Goal: Transaction & Acquisition: Purchase product/service

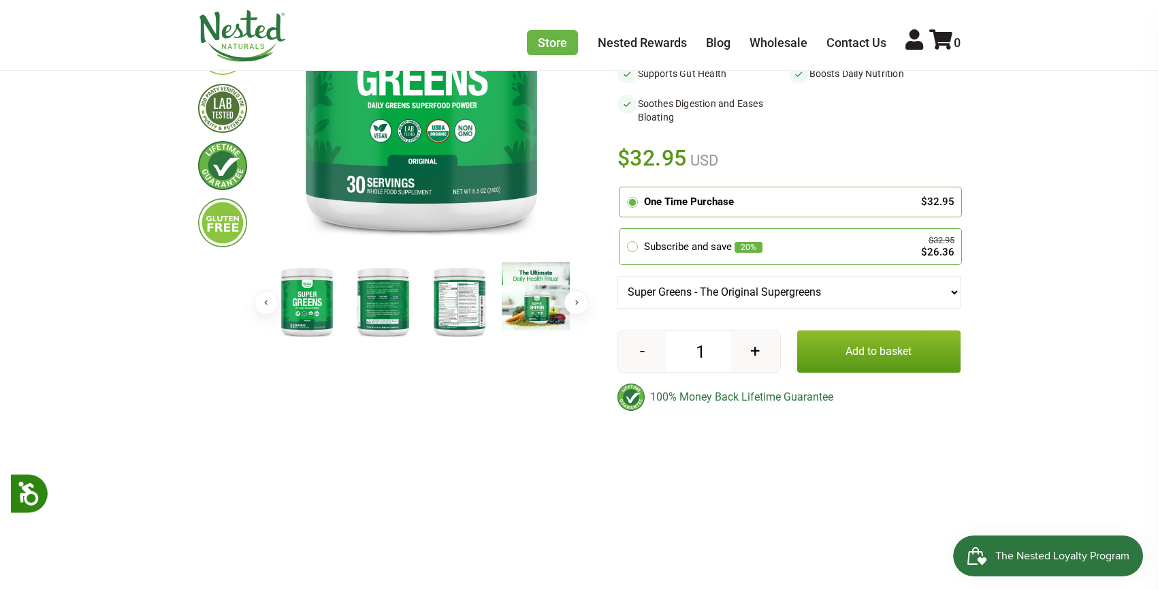
click at [831, 345] on button "Add to basket" at bounding box center [878, 351] width 163 height 42
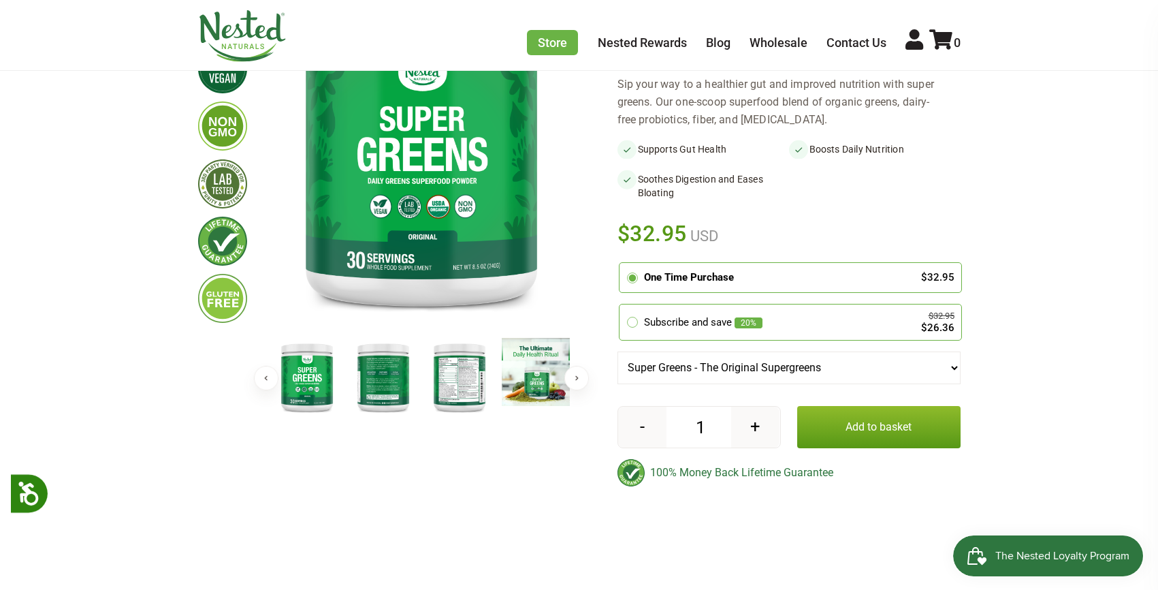
scroll to position [253, 0]
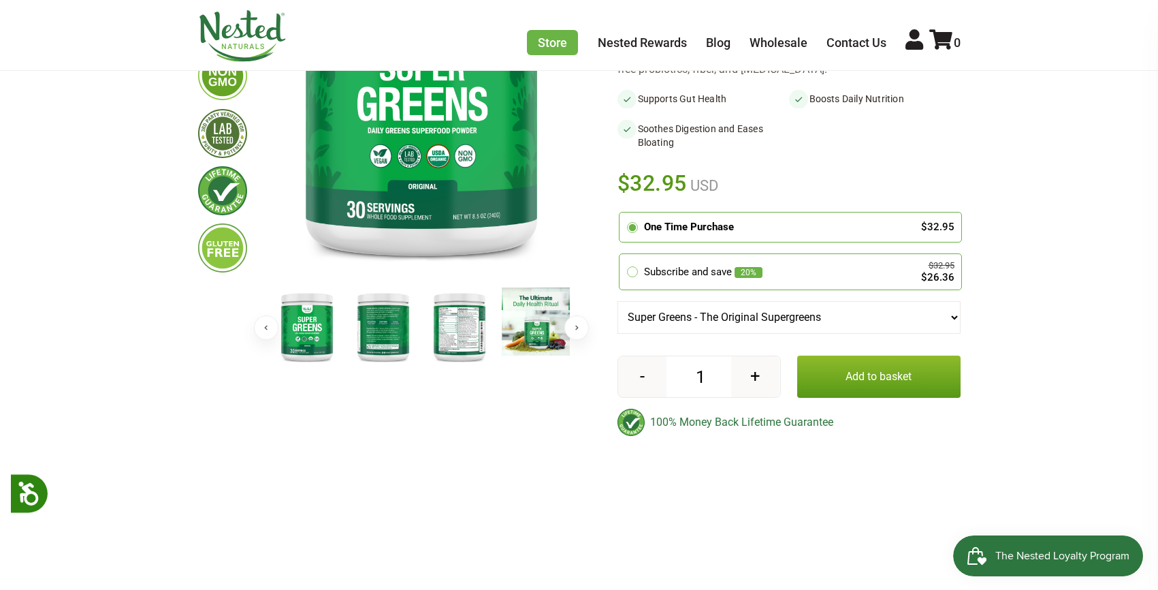
click at [835, 370] on button "Add to basket" at bounding box center [878, 376] width 163 height 42
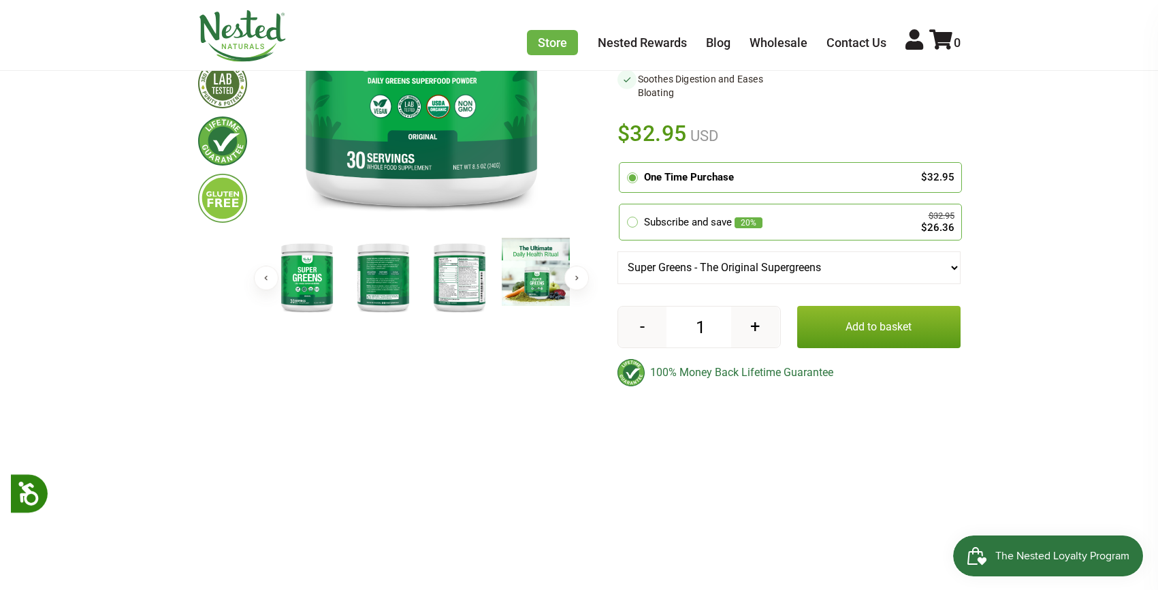
click at [831, 340] on button "Add to basket" at bounding box center [878, 327] width 163 height 42
